Goal: Task Accomplishment & Management: Manage account settings

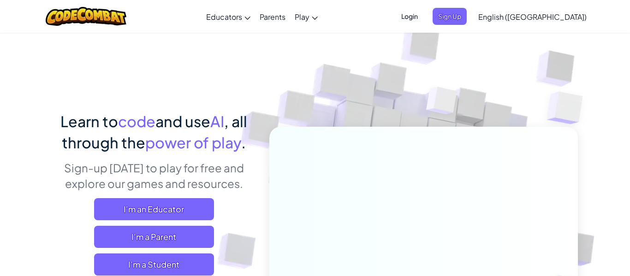
click at [418, 55] on img at bounding box center [417, 203] width 513 height 513
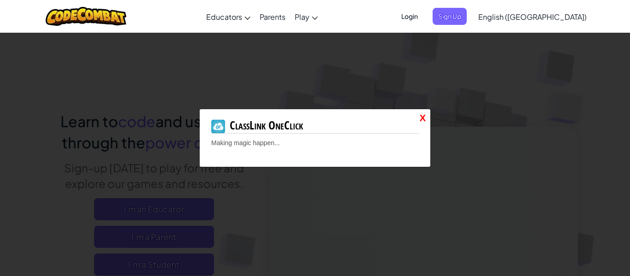
click at [418, 55] on div "X ClassLink OneClick Making magic happen..." at bounding box center [315, 138] width 630 height 276
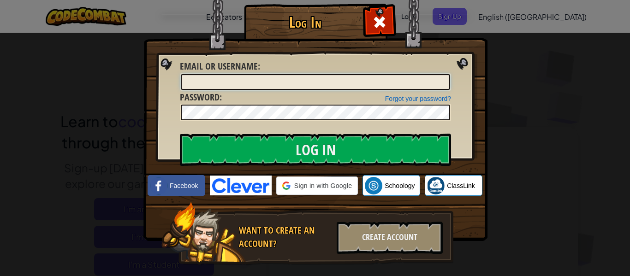
type input "[PERSON_NAME].TimothyJ"
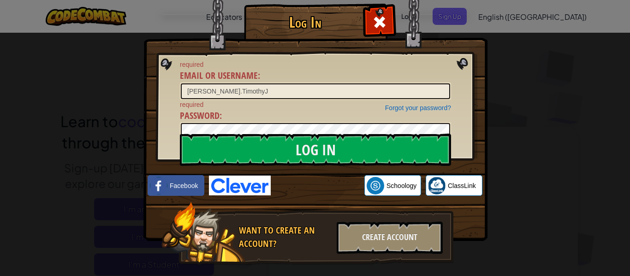
drag, startPoint x: 0, startPoint y: 0, endPoint x: 360, endPoint y: -44, distance: 362.5
